Goal: Task Accomplishment & Management: Complete application form

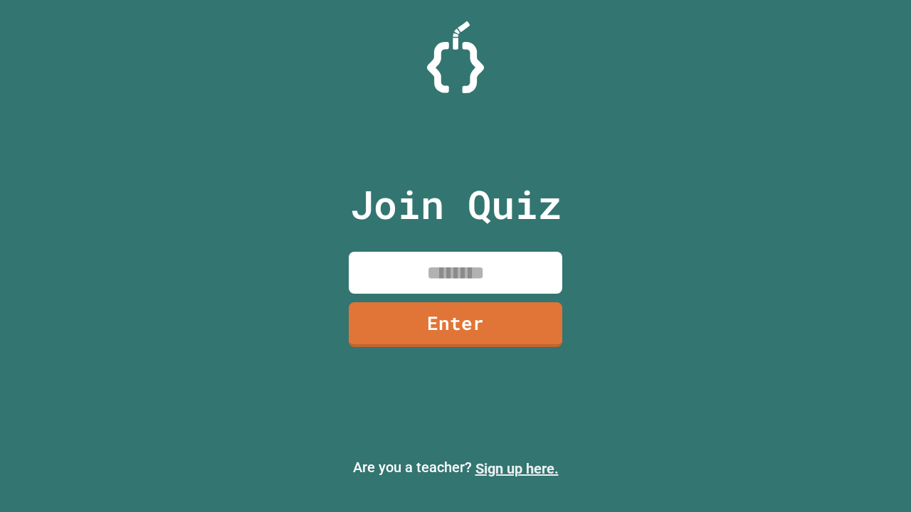
click at [517, 469] on link "Sign up here." at bounding box center [516, 468] width 83 height 17
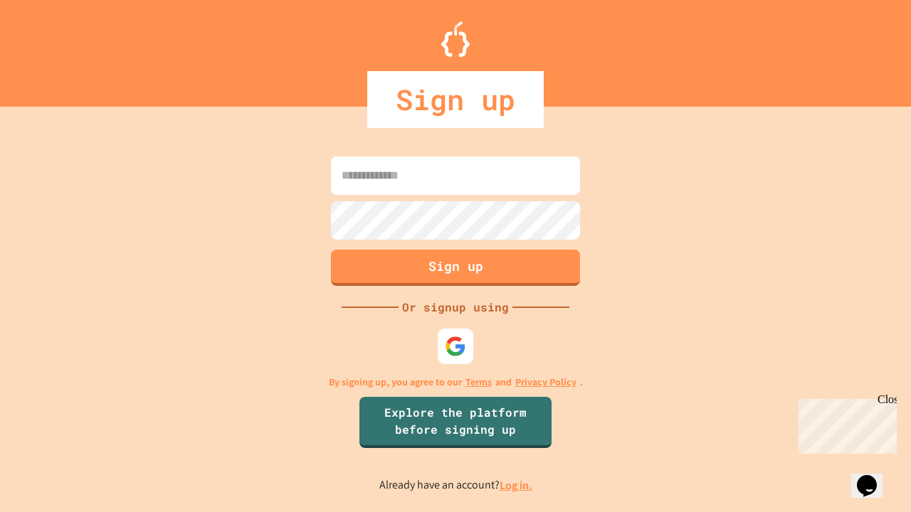
click at [517, 485] on link "Log in." at bounding box center [515, 485] width 33 height 15
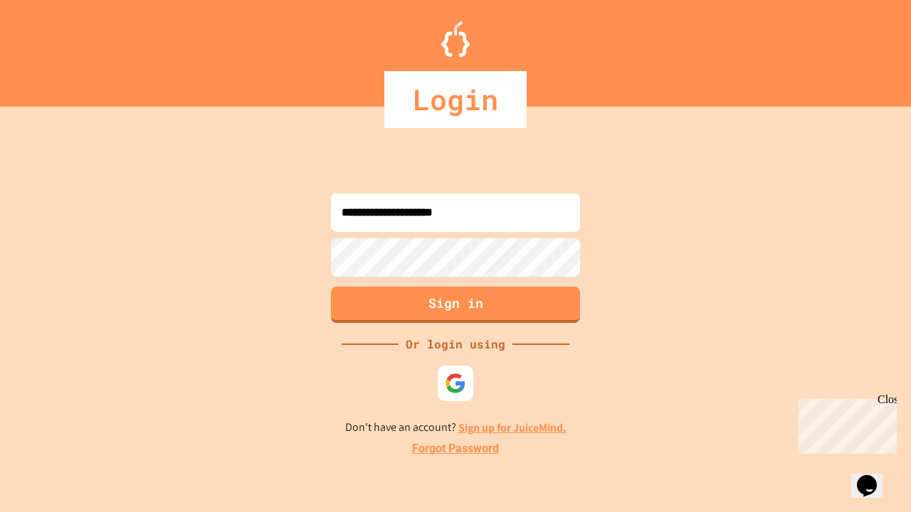
type input "**********"
